Goal: Communication & Community: Answer question/provide support

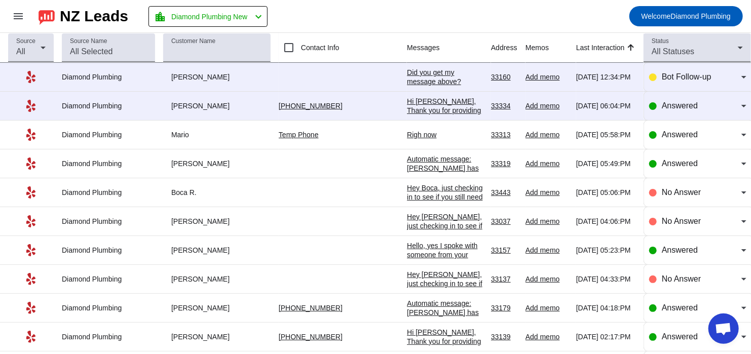
click at [417, 69] on div "Did you get my message above?​" at bounding box center [445, 77] width 76 height 18
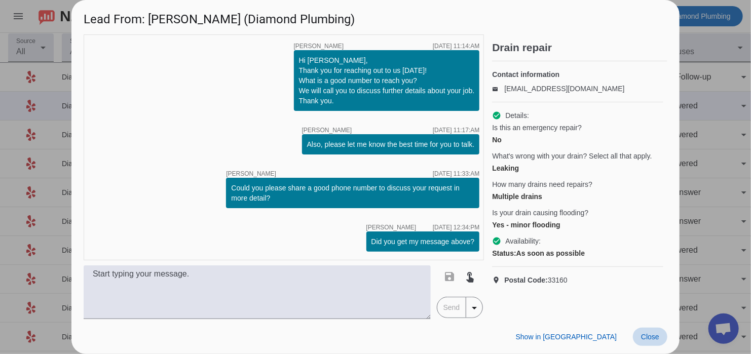
click at [640, 340] on span at bounding box center [650, 337] width 34 height 18
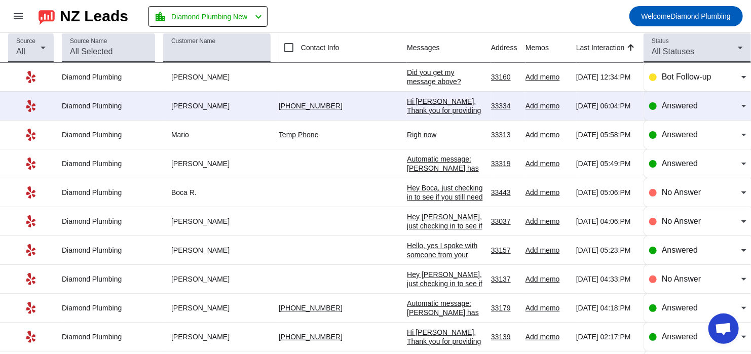
click at [418, 96] on td "Hi [PERSON_NAME], Thank you for providing your information! We'll get back to y…" at bounding box center [449, 106] width 84 height 29
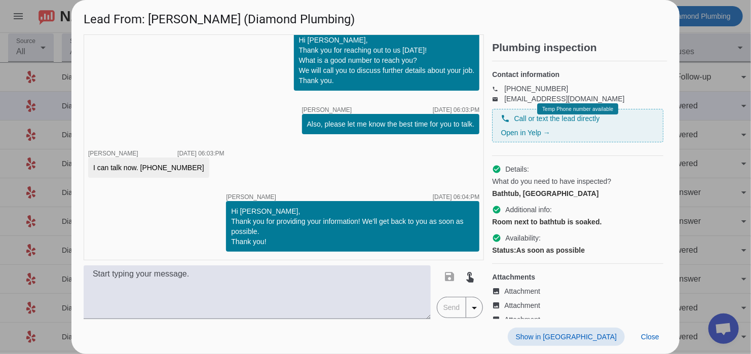
scroll to position [458, 0]
drag, startPoint x: 186, startPoint y: 164, endPoint x: 140, endPoint y: 164, distance: 45.1
click at [140, 164] on div "I can talk now. [PHONE_NUMBER]" at bounding box center [148, 168] width 121 height 20
copy div "[PHONE_NUMBER]"
drag, startPoint x: 602, startPoint y: 229, endPoint x: 576, endPoint y: 228, distance: 25.4
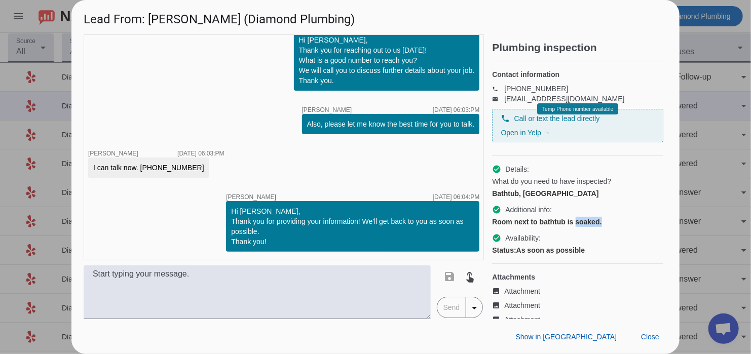
click at [576, 227] on div "Room next to bathtub is soaked." at bounding box center [577, 222] width 171 height 10
drag, startPoint x: 185, startPoint y: 166, endPoint x: 136, endPoint y: 168, distance: 48.7
click at [136, 168] on div "I can talk now. [PHONE_NUMBER]" at bounding box center [148, 168] width 121 height 20
copy div ". [PHONE_NUMBER]"
click at [645, 338] on span "Close" at bounding box center [650, 337] width 18 height 8
